Goal: Transaction & Acquisition: Purchase product/service

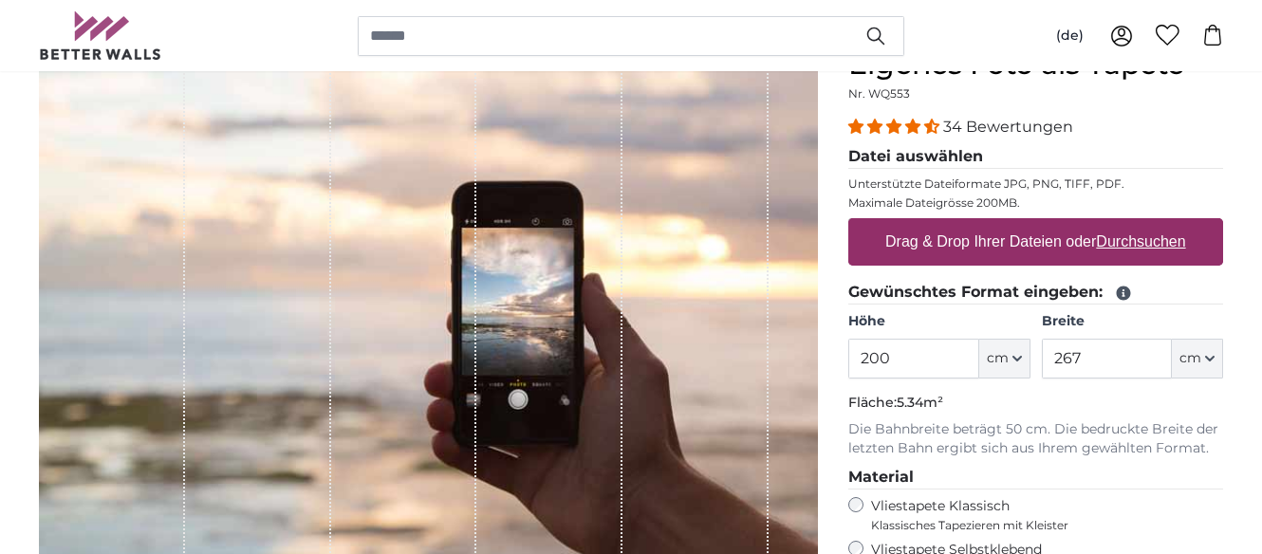
scroll to position [213, 0]
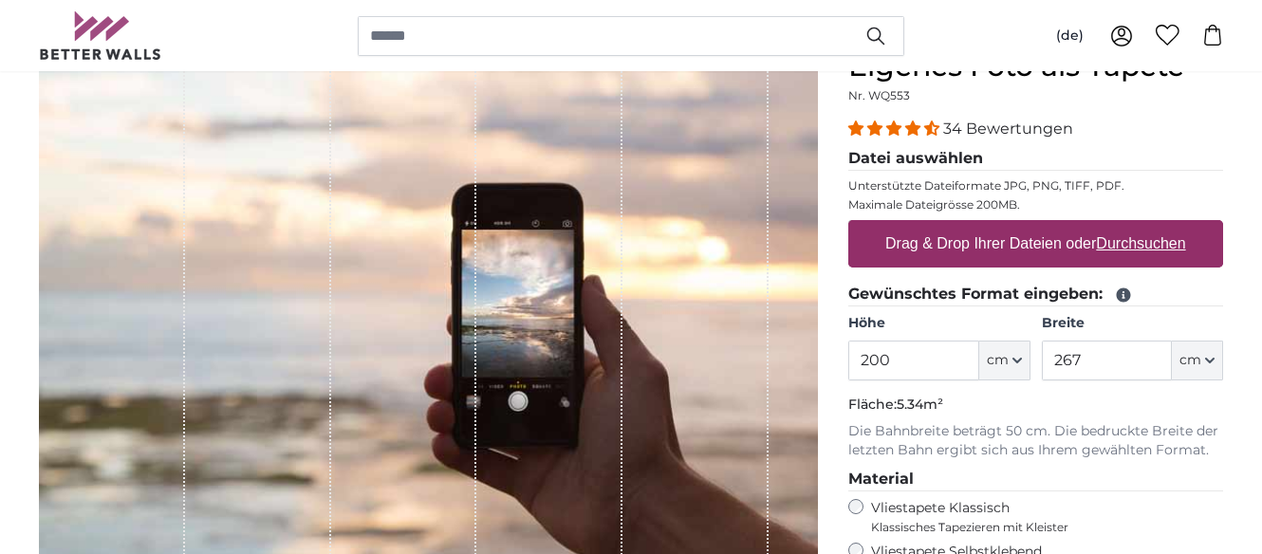
scroll to position [199, 0]
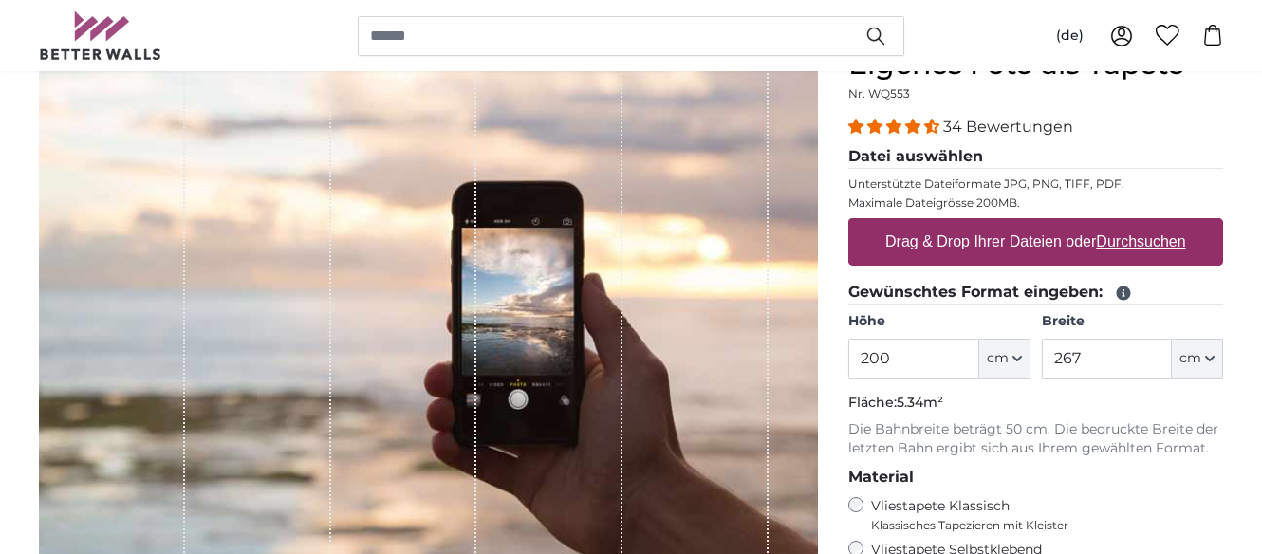
drag, startPoint x: 890, startPoint y: 357, endPoint x: 848, endPoint y: 352, distance: 43.0
click at [848, 352] on input "200" at bounding box center [913, 359] width 130 height 40
type input "100"
drag, startPoint x: 1080, startPoint y: 360, endPoint x: 1024, endPoint y: 356, distance: 56.1
click at [1042, 356] on input "267" at bounding box center [1107, 359] width 130 height 40
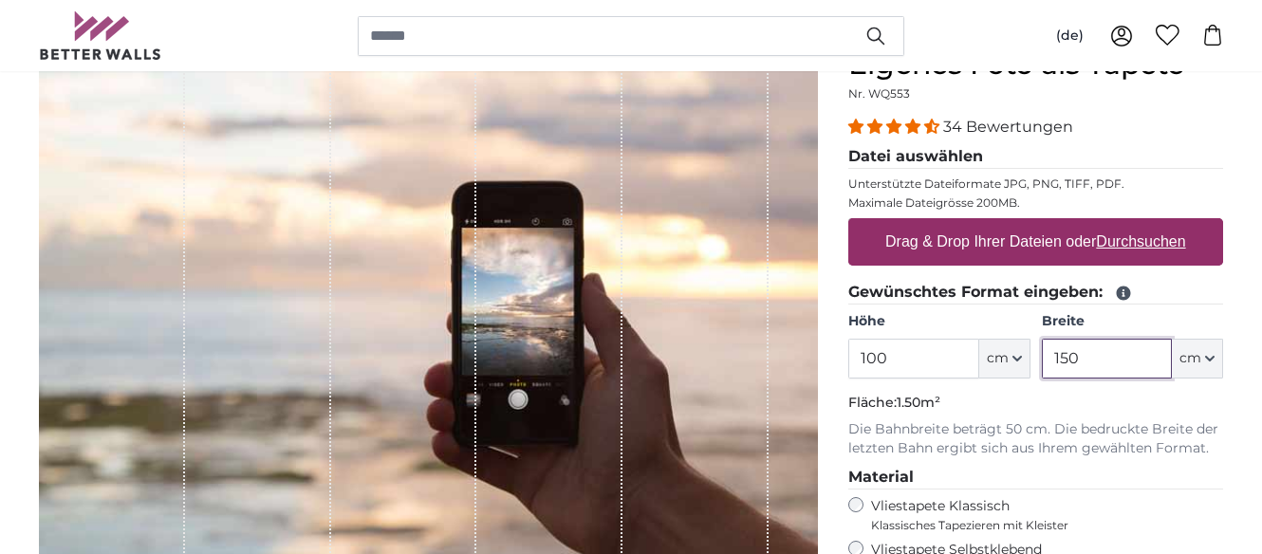
type input "150"
click at [1155, 242] on u "Durchsuchen" at bounding box center [1141, 241] width 89 height 16
click at [1155, 224] on input "Drag & Drop Ihrer Dateien oder Durchsuchen" at bounding box center [1035, 221] width 375 height 6
type input "**********"
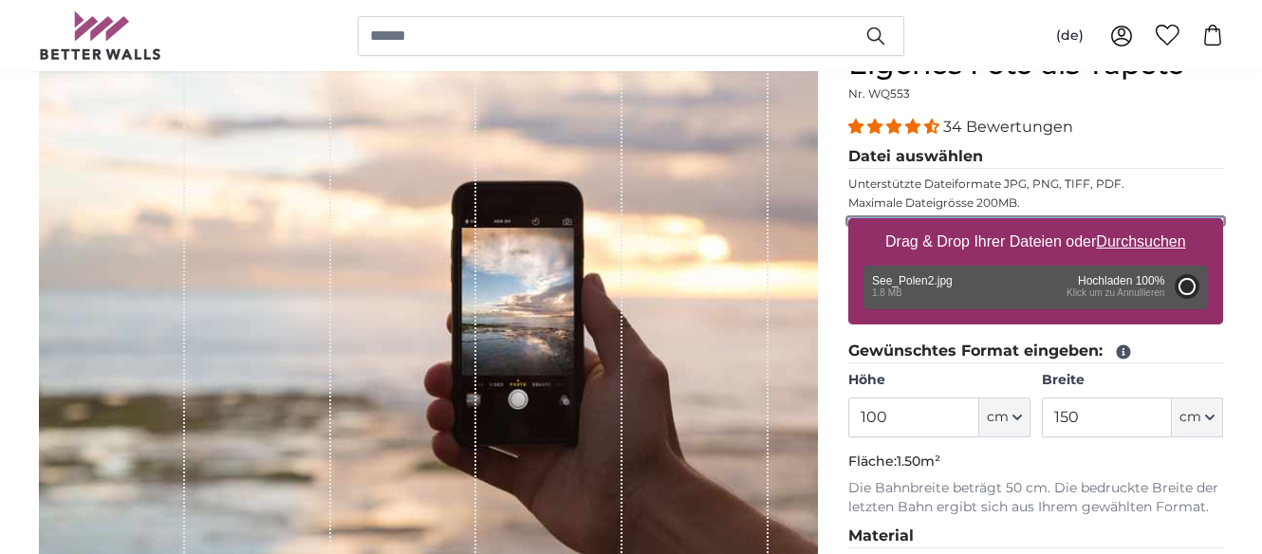
type input "200"
type input "266"
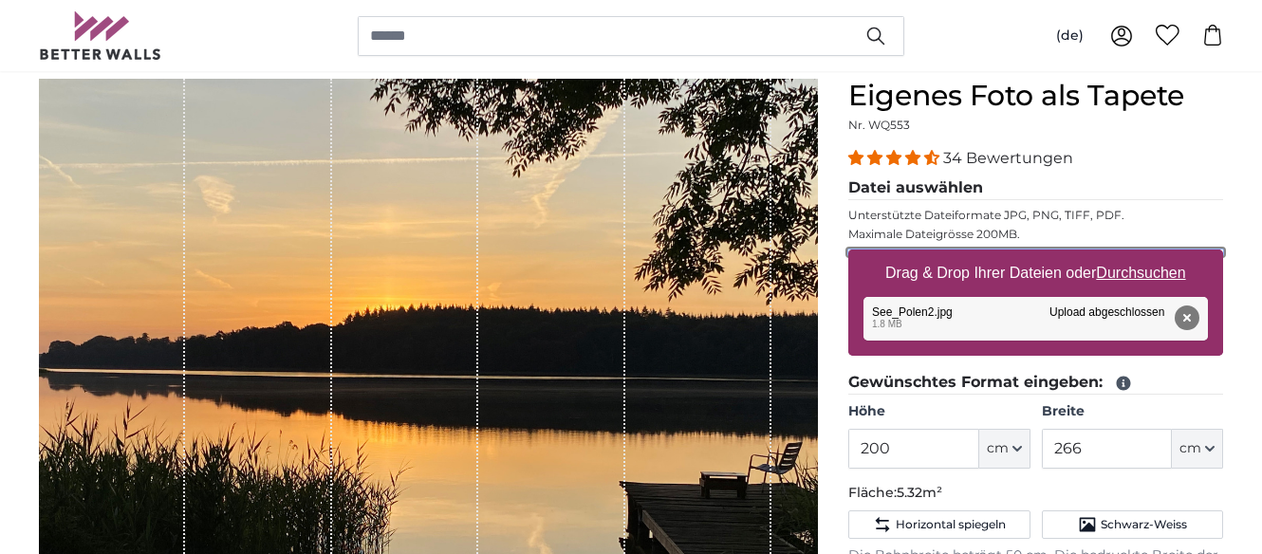
scroll to position [299, 0]
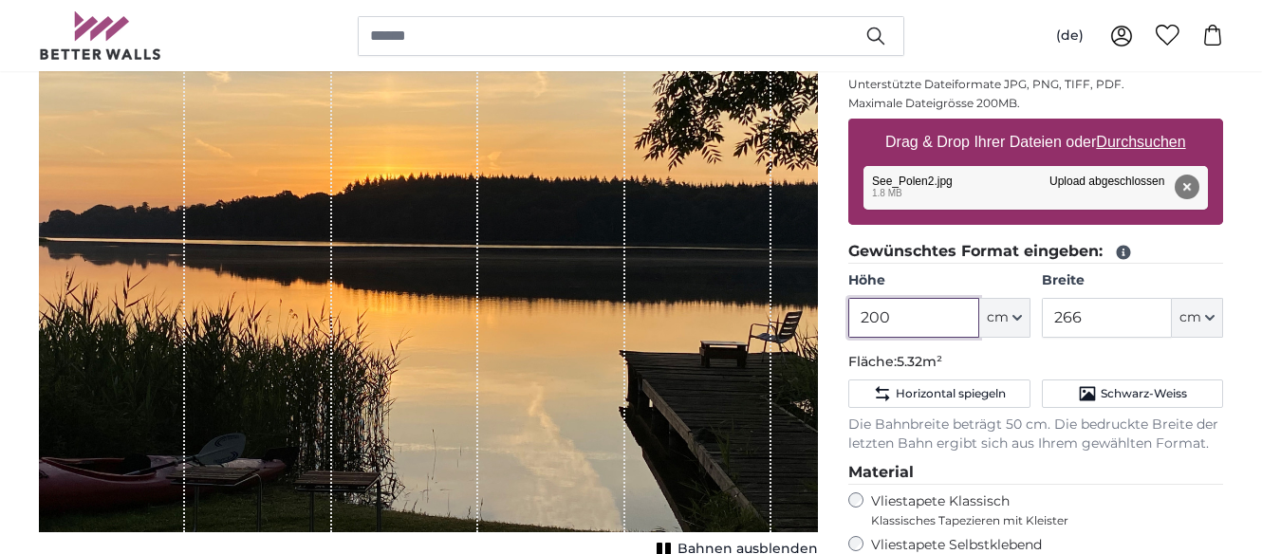
drag, startPoint x: 892, startPoint y: 315, endPoint x: 844, endPoint y: 320, distance: 48.6
click at [848, 320] on input "200" at bounding box center [913, 318] width 130 height 40
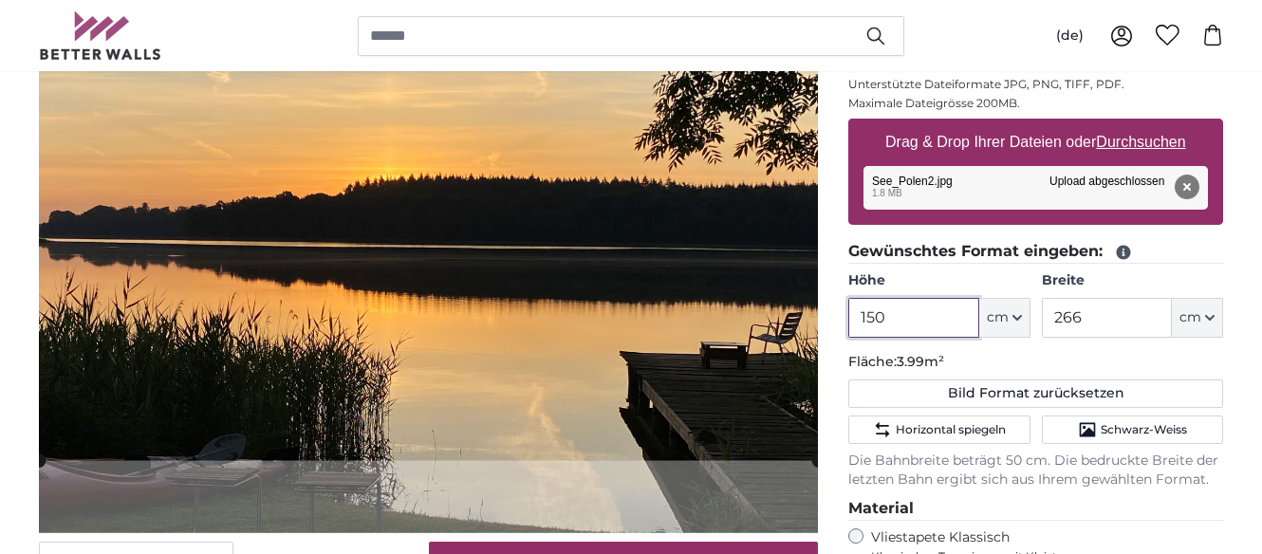
type input "150"
drag, startPoint x: 1085, startPoint y: 318, endPoint x: 1048, endPoint y: 313, distance: 37.3
click at [1048, 313] on input "266" at bounding box center [1107, 318] width 130 height 40
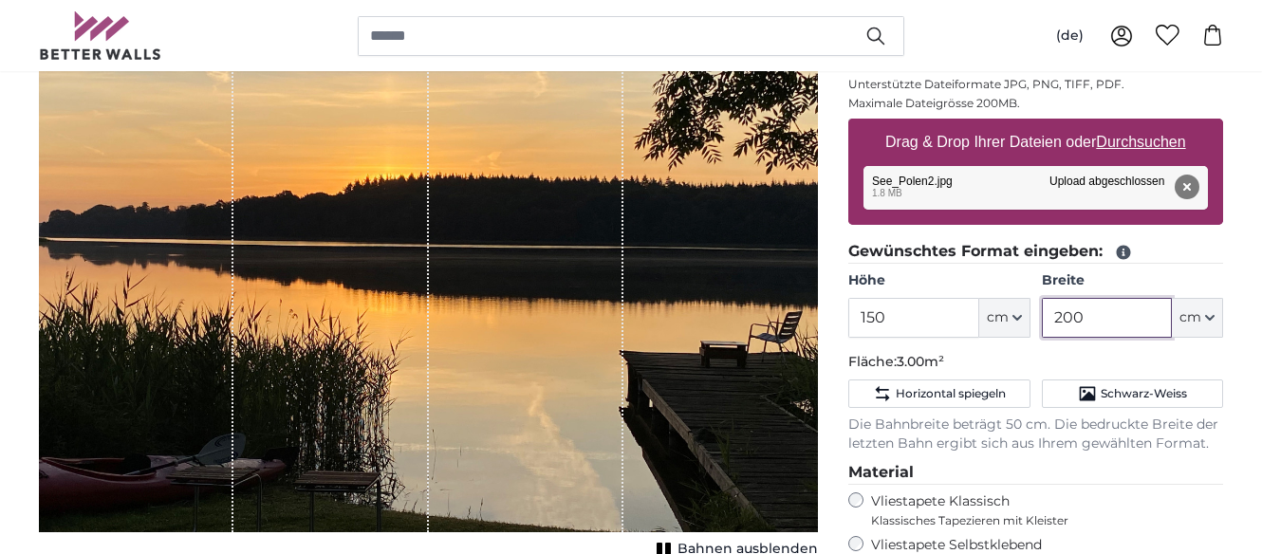
drag, startPoint x: 1086, startPoint y: 323, endPoint x: 1026, endPoint y: 316, distance: 60.2
click at [1042, 316] on input "200" at bounding box center [1107, 318] width 130 height 40
type input "150"
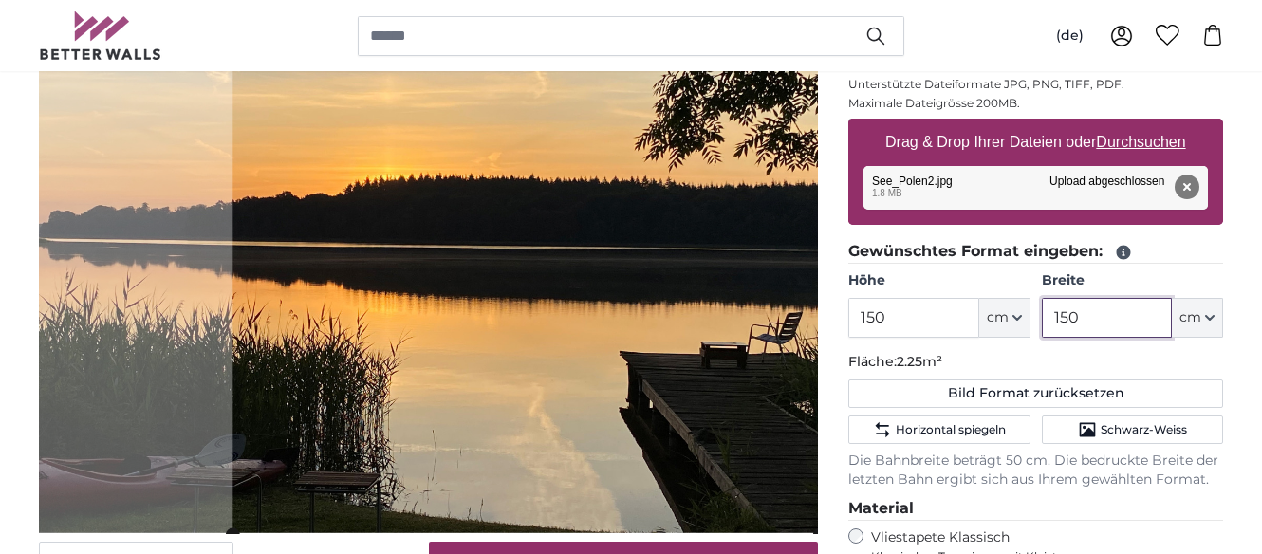
click at [527, 255] on cropper-handle at bounding box center [526, 241] width 587 height 587
drag, startPoint x: 1077, startPoint y: 319, endPoint x: 1061, endPoint y: 313, distance: 17.1
click at [1061, 313] on input "150" at bounding box center [1107, 318] width 130 height 40
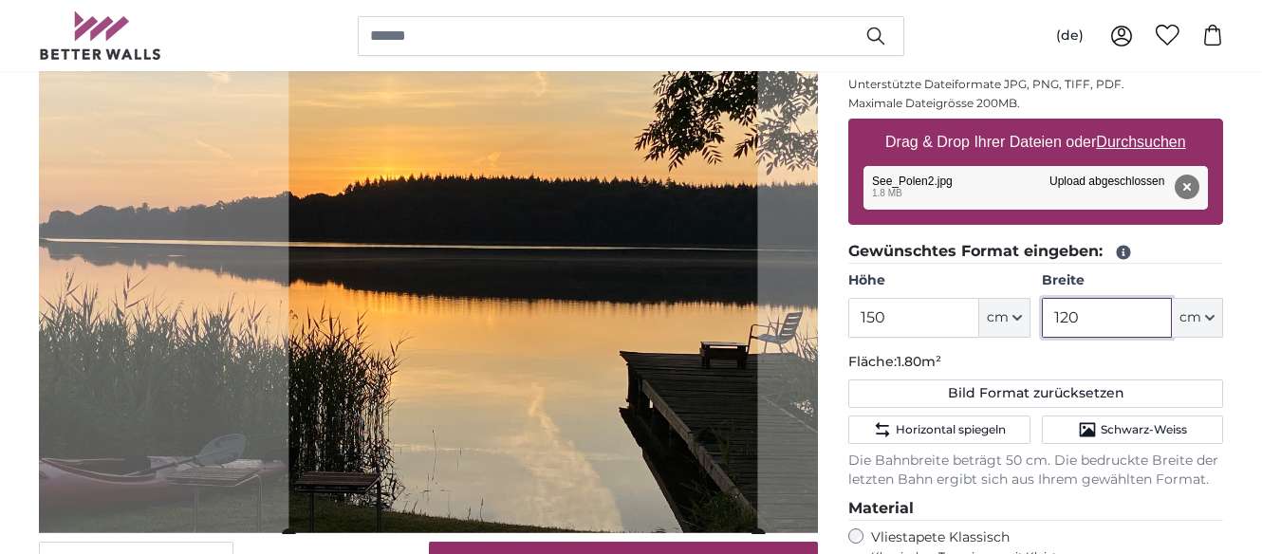
click at [625, 278] on cropper-handle at bounding box center [523, 242] width 469 height 587
drag, startPoint x: 896, startPoint y: 317, endPoint x: 850, endPoint y: 309, distance: 46.2
click at [850, 309] on input "150" at bounding box center [913, 318] width 130 height 40
drag, startPoint x: 1105, startPoint y: 318, endPoint x: 1037, endPoint y: 313, distance: 67.6
click at [1042, 313] on input "120" at bounding box center [1107, 318] width 130 height 40
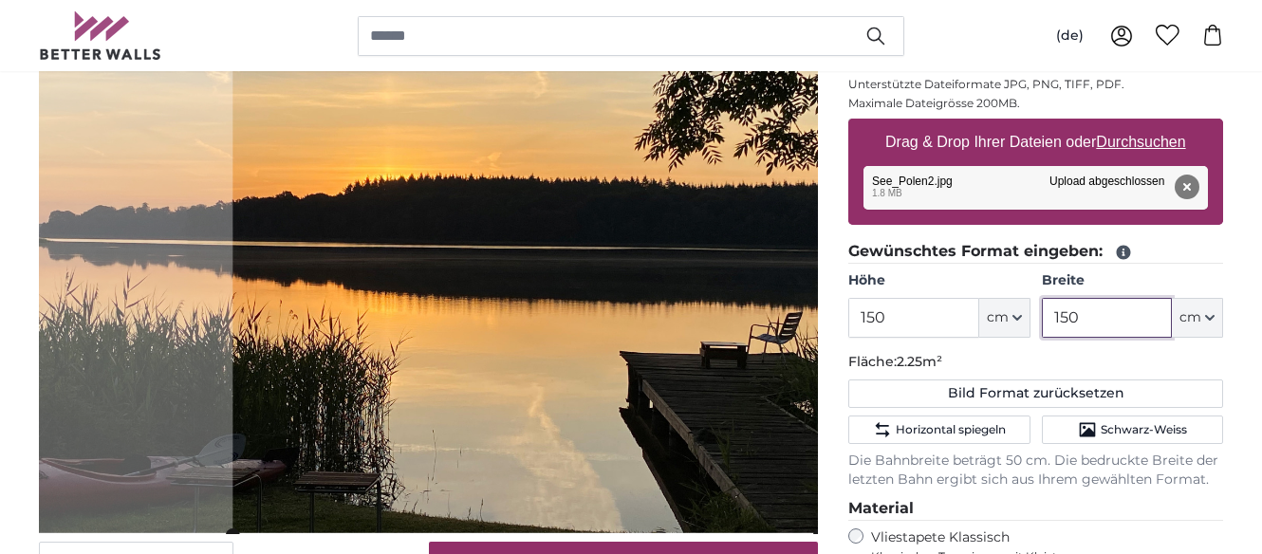
click at [665, 371] on cropper-handle at bounding box center [526, 242] width 587 height 587
click at [1066, 316] on input "150" at bounding box center [1107, 318] width 130 height 40
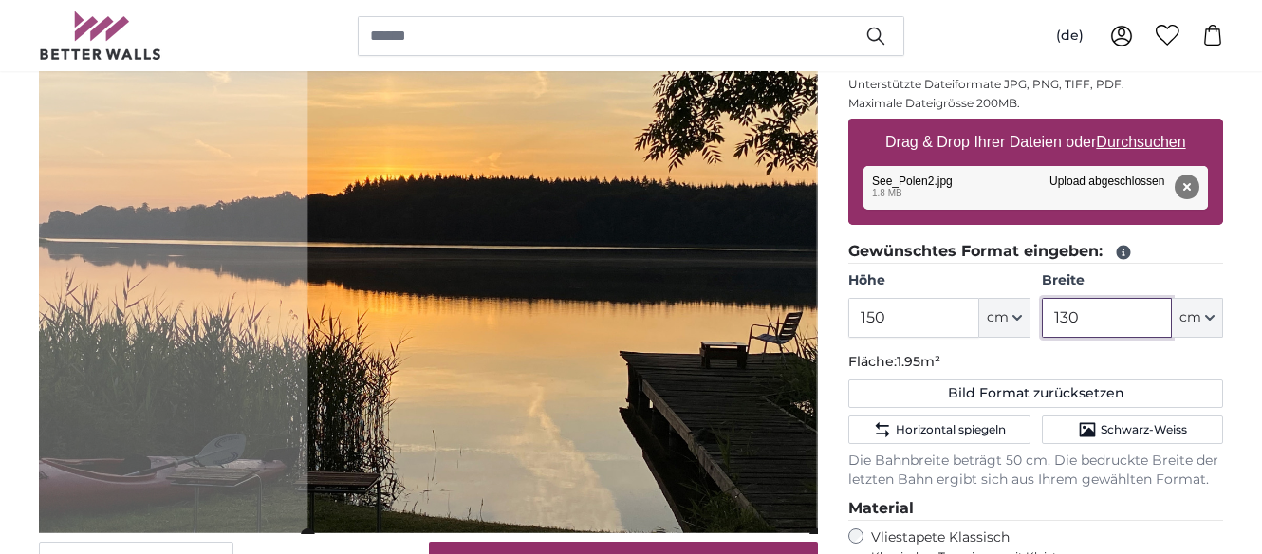
click at [685, 364] on cropper-handle at bounding box center [561, 242] width 509 height 587
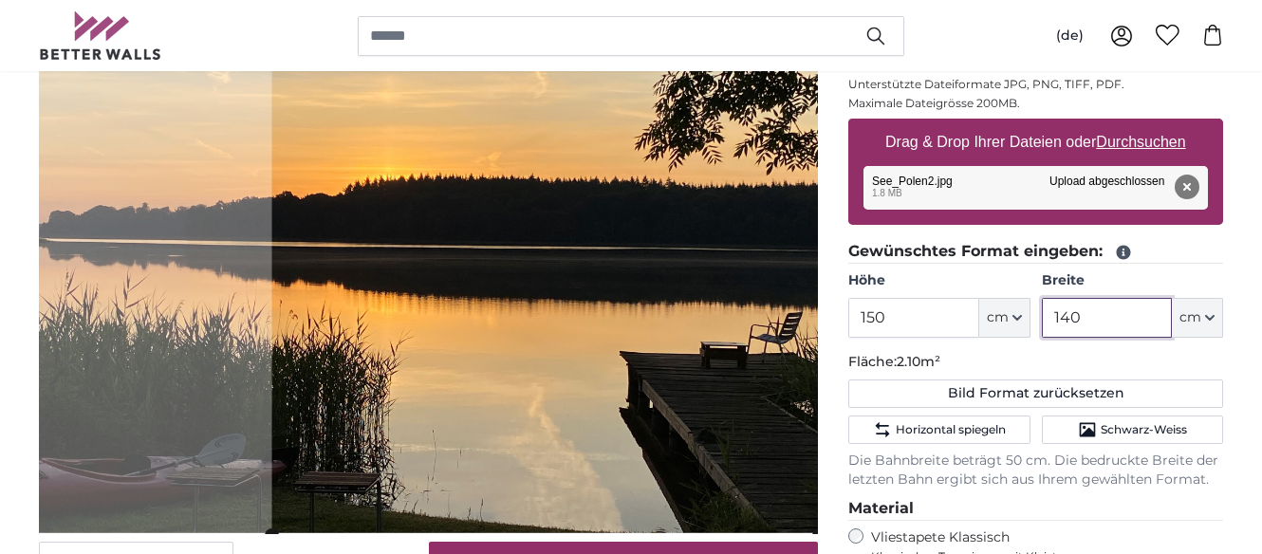
click at [619, 305] on cropper-handle at bounding box center [546, 242] width 548 height 587
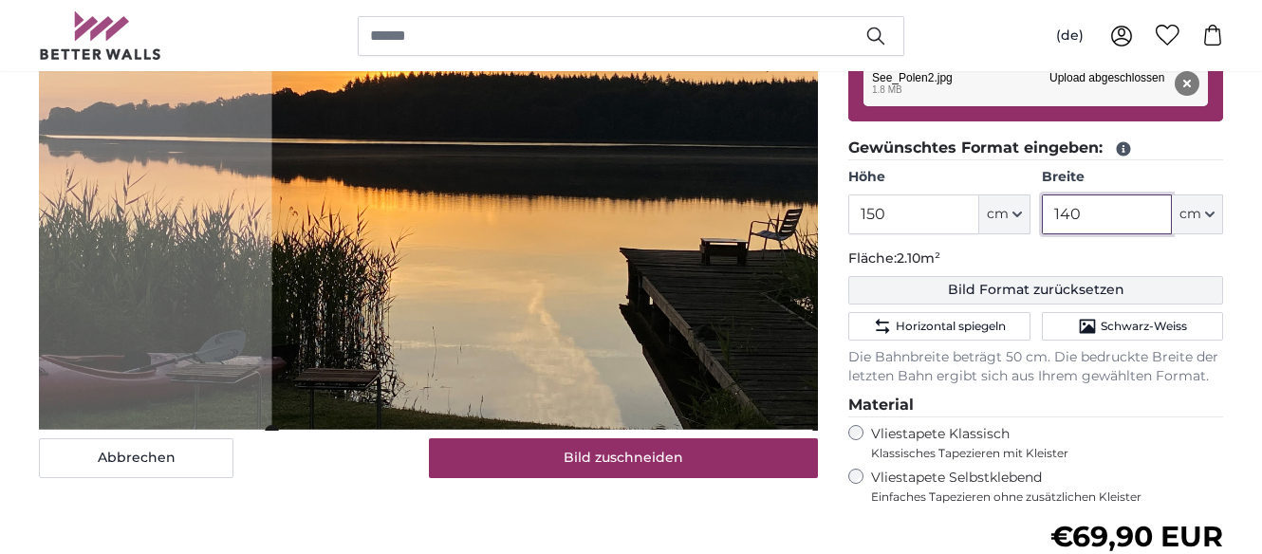
scroll to position [498, 0]
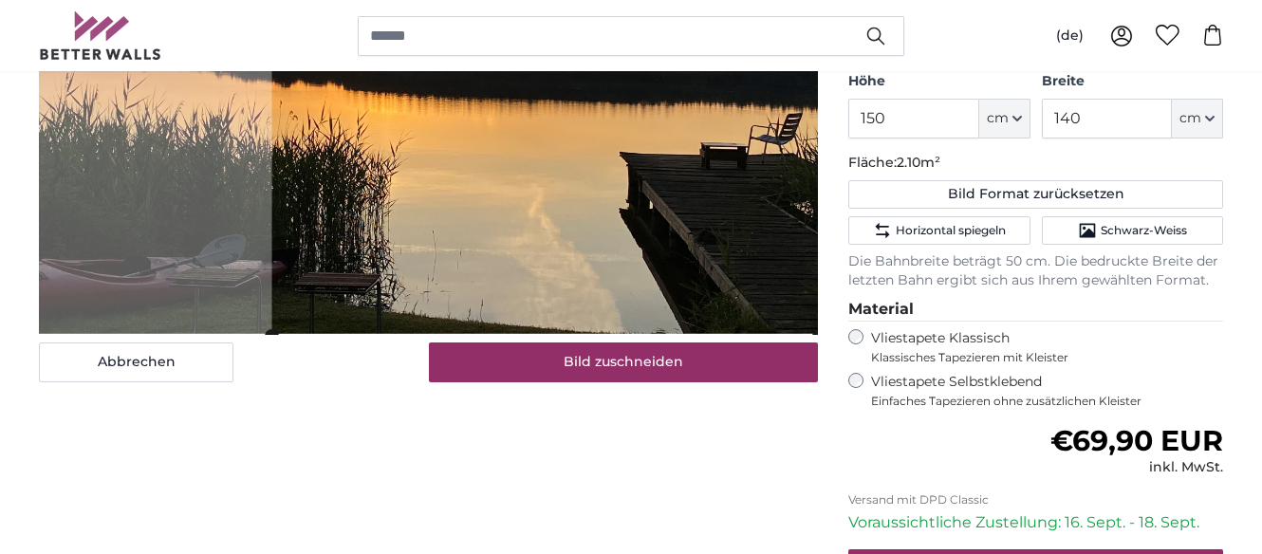
click at [909, 378] on label "Vliestapete Selbstklebend Einfaches Tapezieren ohne zusätzlichen Kleister" at bounding box center [1047, 391] width 352 height 36
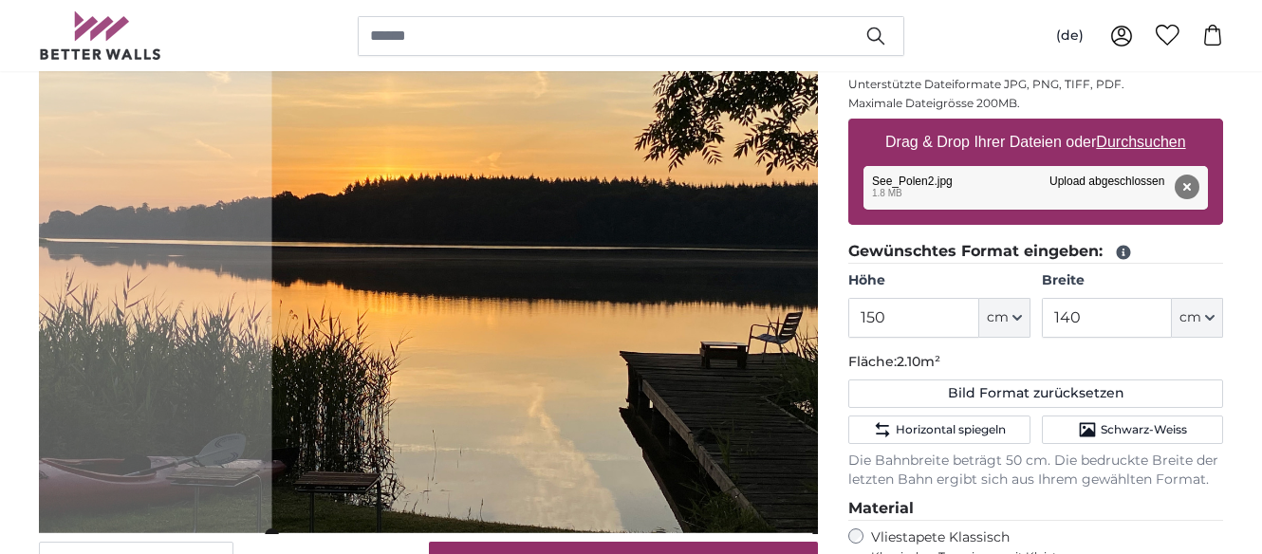
scroll to position [399, 0]
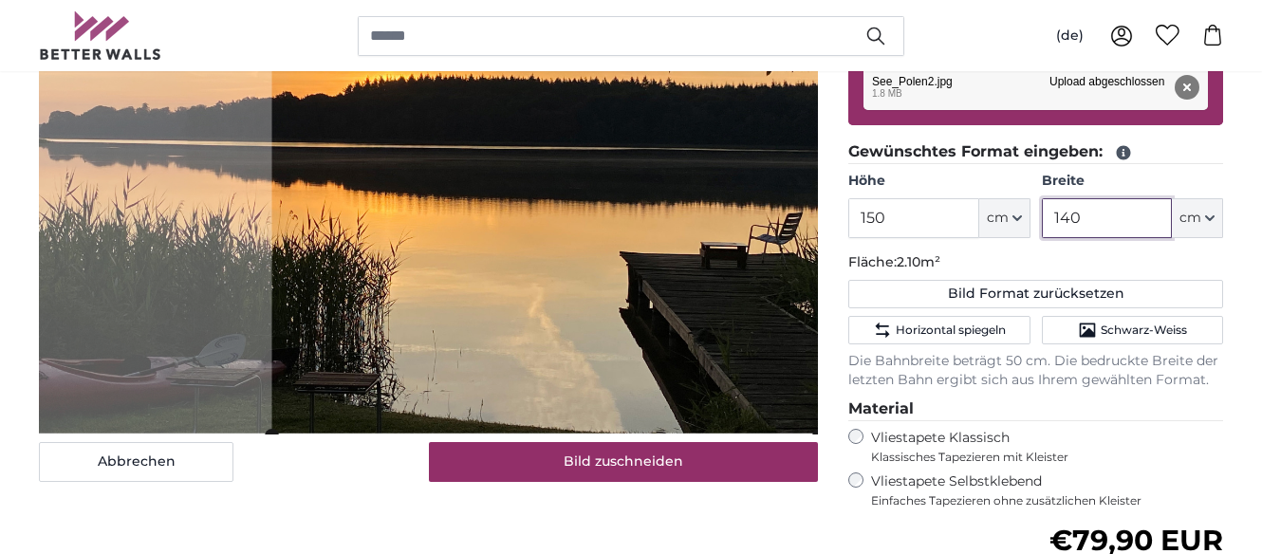
click at [1070, 216] on input "140" at bounding box center [1107, 218] width 130 height 40
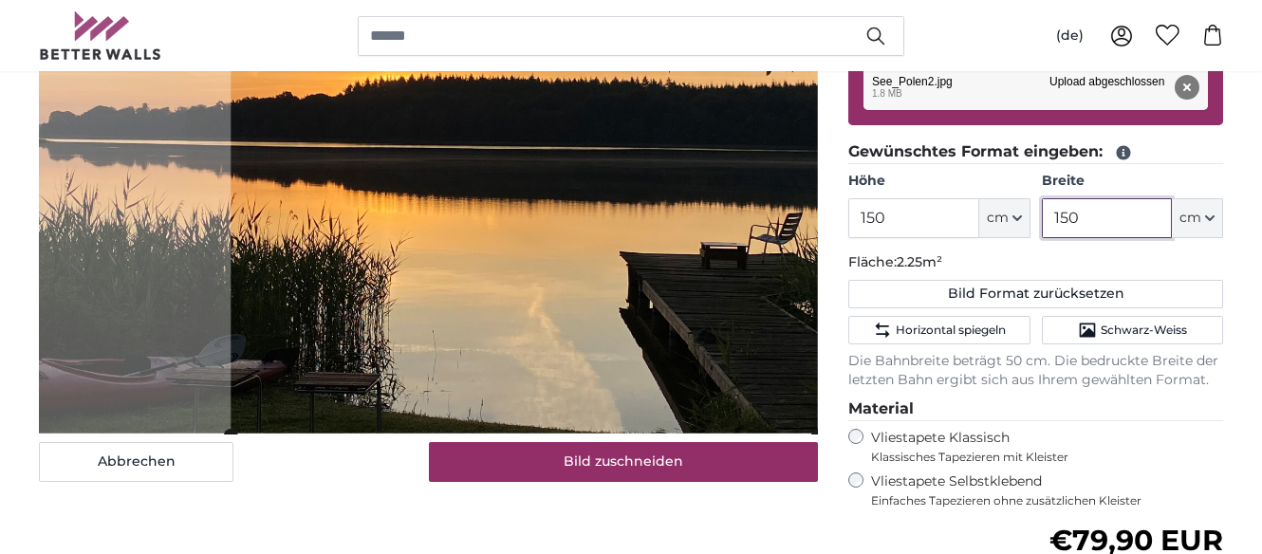
click at [712, 307] on cropper-handle at bounding box center [524, 142] width 587 height 587
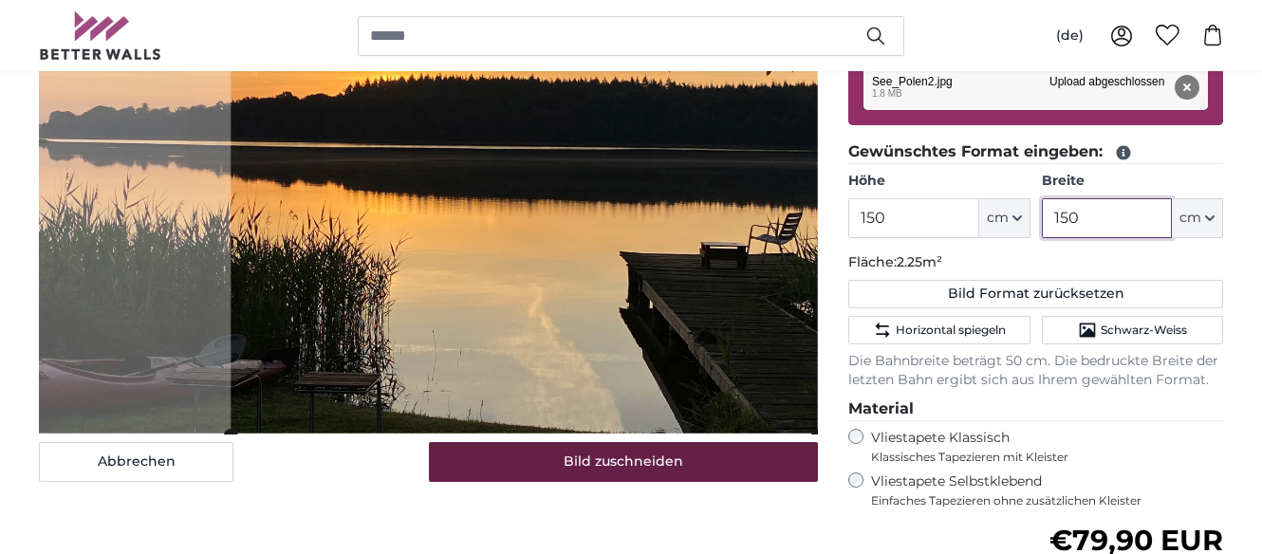
type input "150"
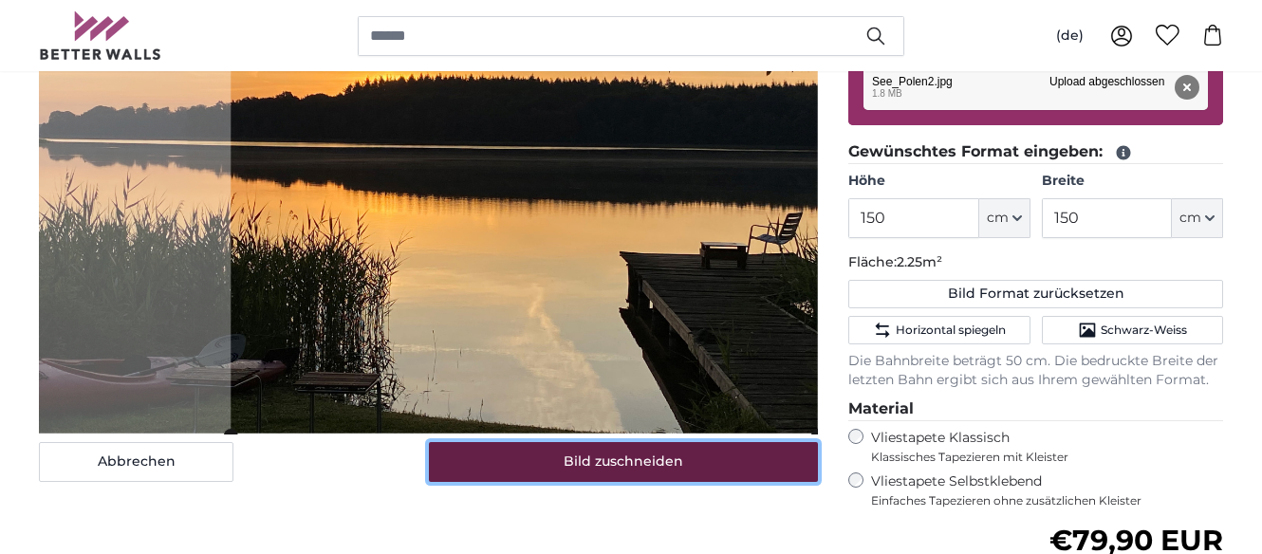
click at [606, 459] on button "Bild zuschneiden" at bounding box center [624, 462] width 390 height 40
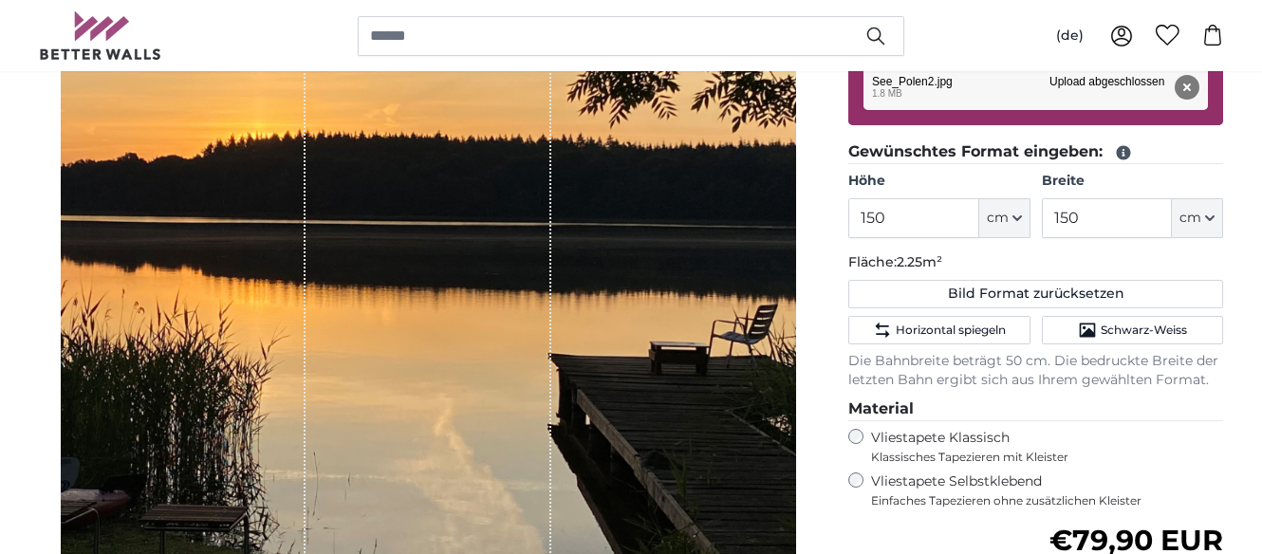
drag, startPoint x: 400, startPoint y: 426, endPoint x: 454, endPoint y: 403, distance: 58.7
click at [454, 403] on div "1 of 1" at bounding box center [428, 216] width 245 height 736
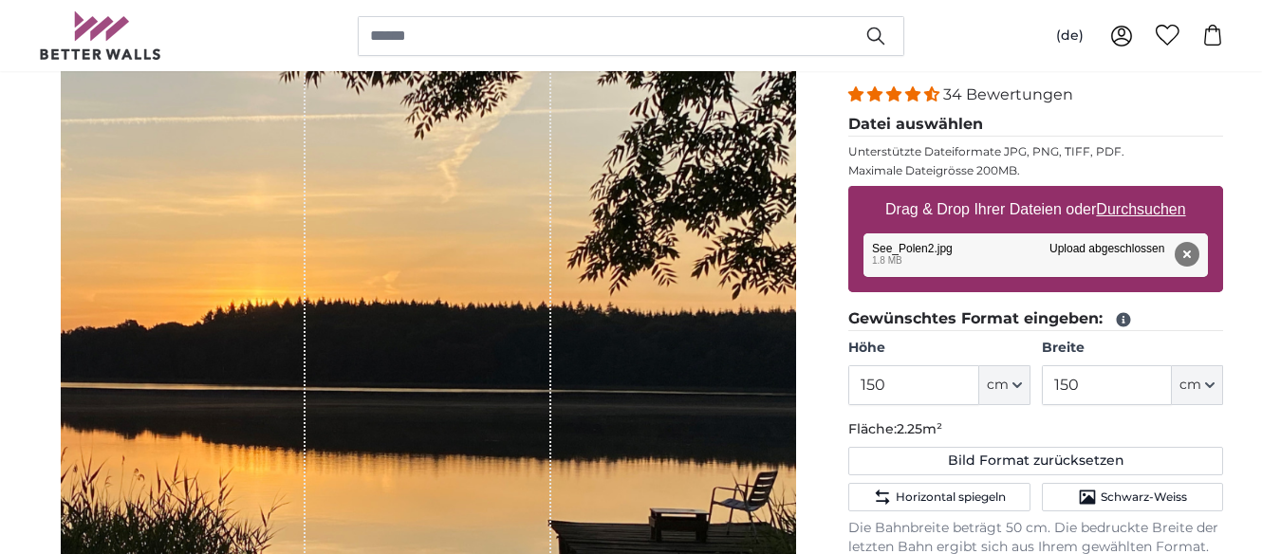
scroll to position [199, 0]
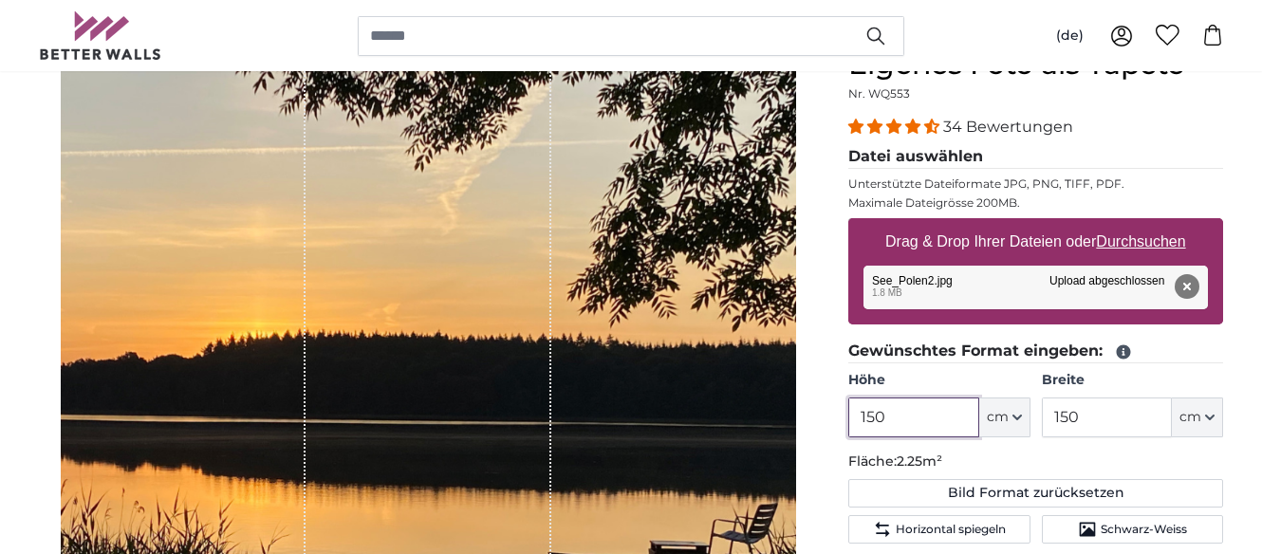
click at [874, 418] on input "150" at bounding box center [913, 418] width 130 height 40
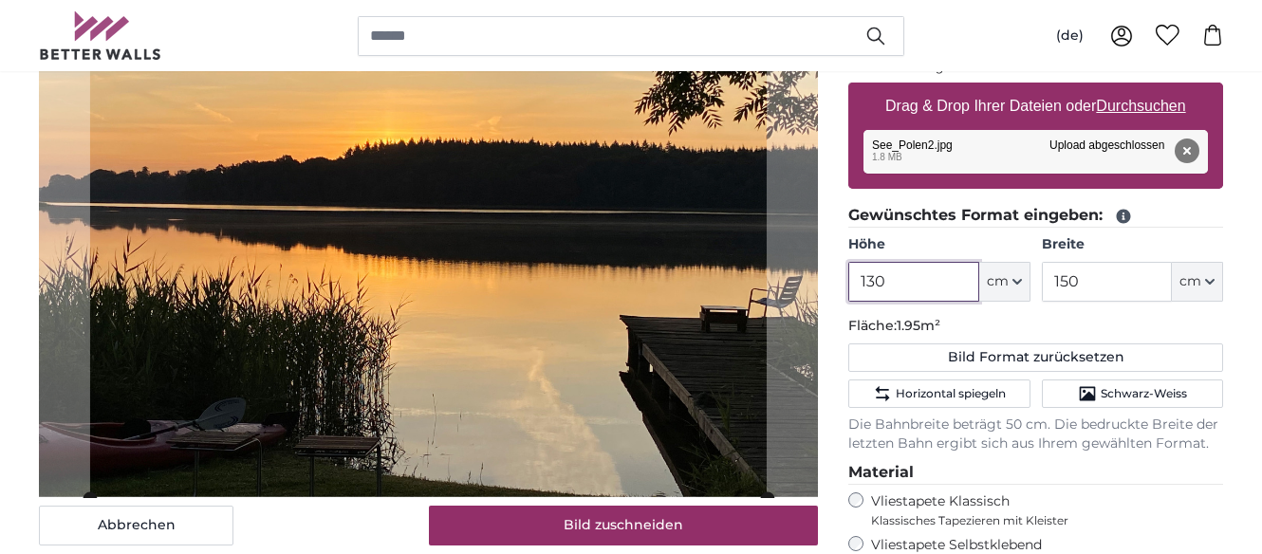
scroll to position [299, 0]
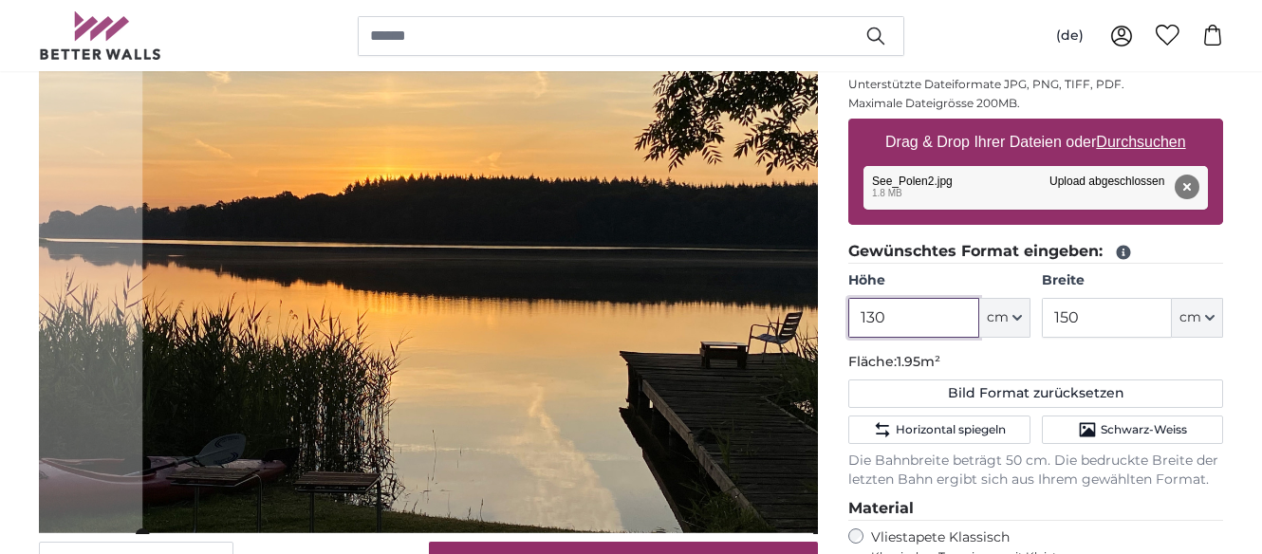
click at [646, 382] on cropper-handle at bounding box center [480, 242] width 677 height 587
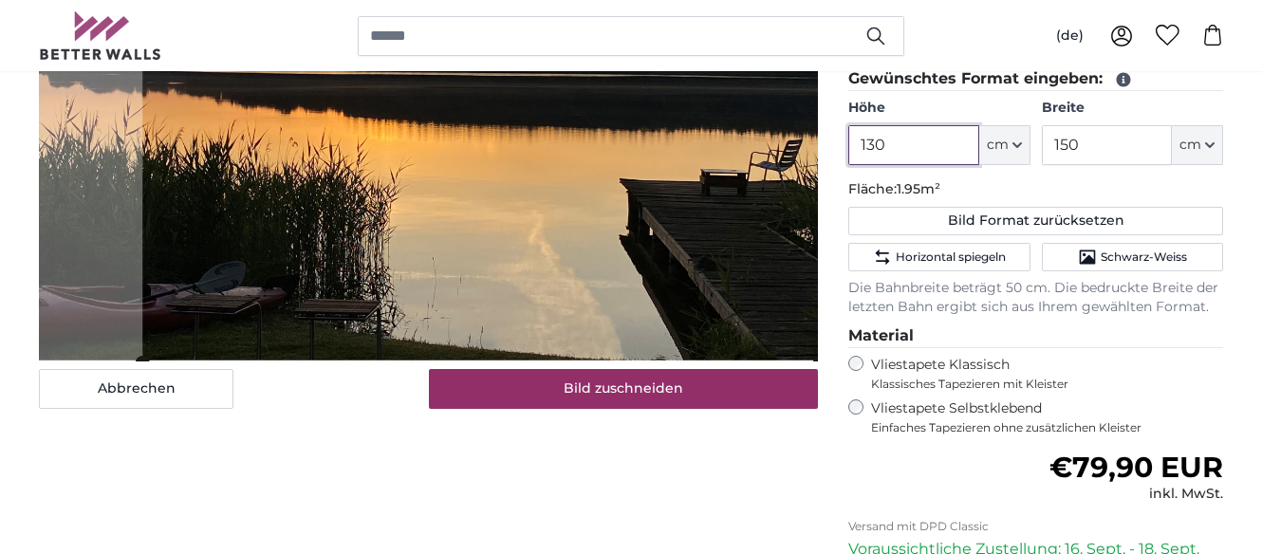
scroll to position [498, 0]
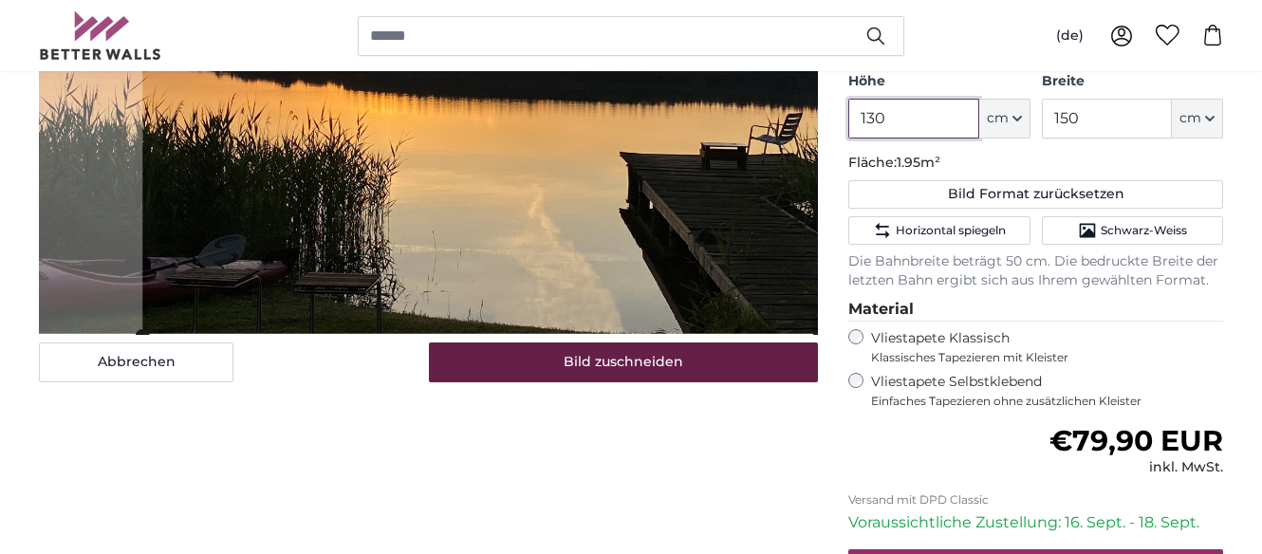
type input "130"
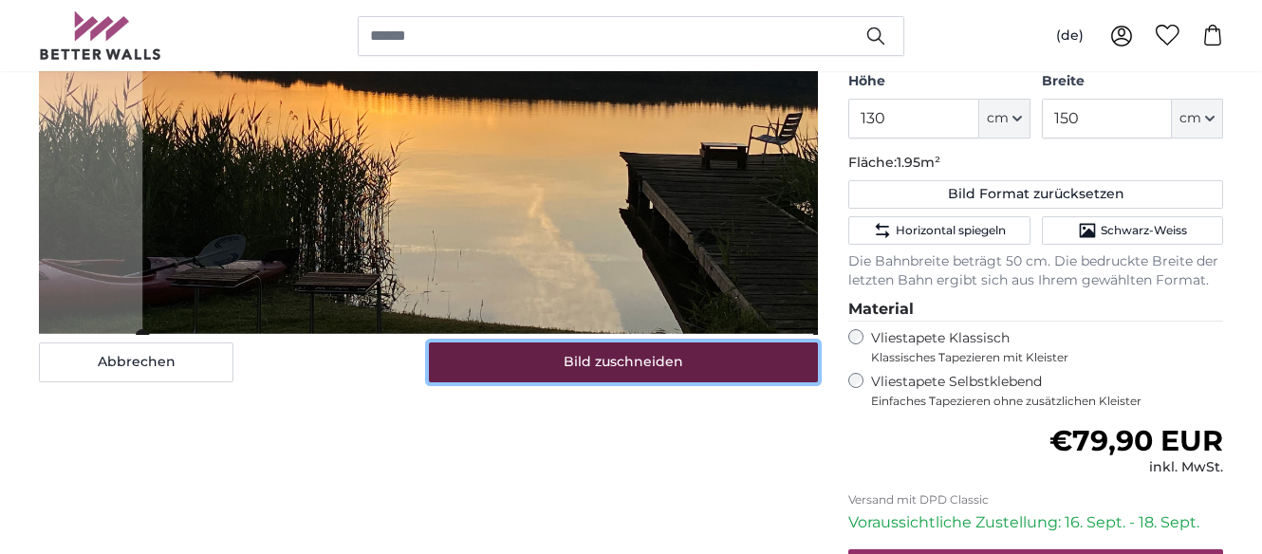
click at [635, 374] on button "Bild zuschneiden" at bounding box center [624, 363] width 390 height 40
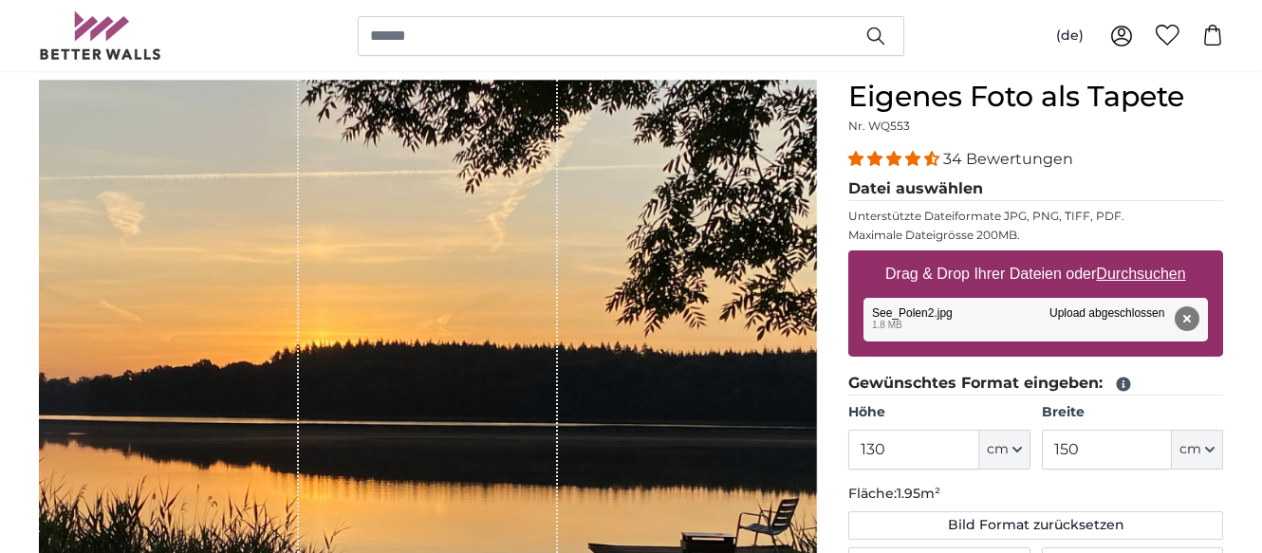
scroll to position [201, 0]
